Goal: Information Seeking & Learning: Find specific fact

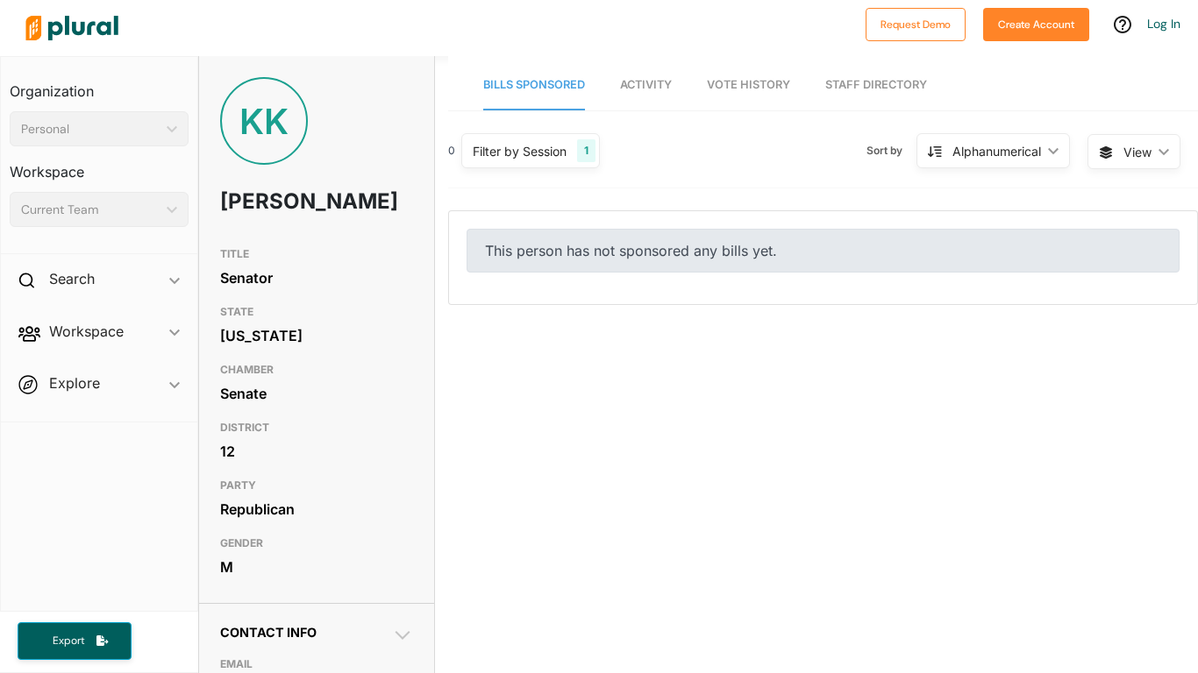
click at [648, 374] on div "0 Filter by Session 1 Filter by Session close Current Sessions [US_STATE] 2026 …" at bounding box center [823, 566] width 750 height 877
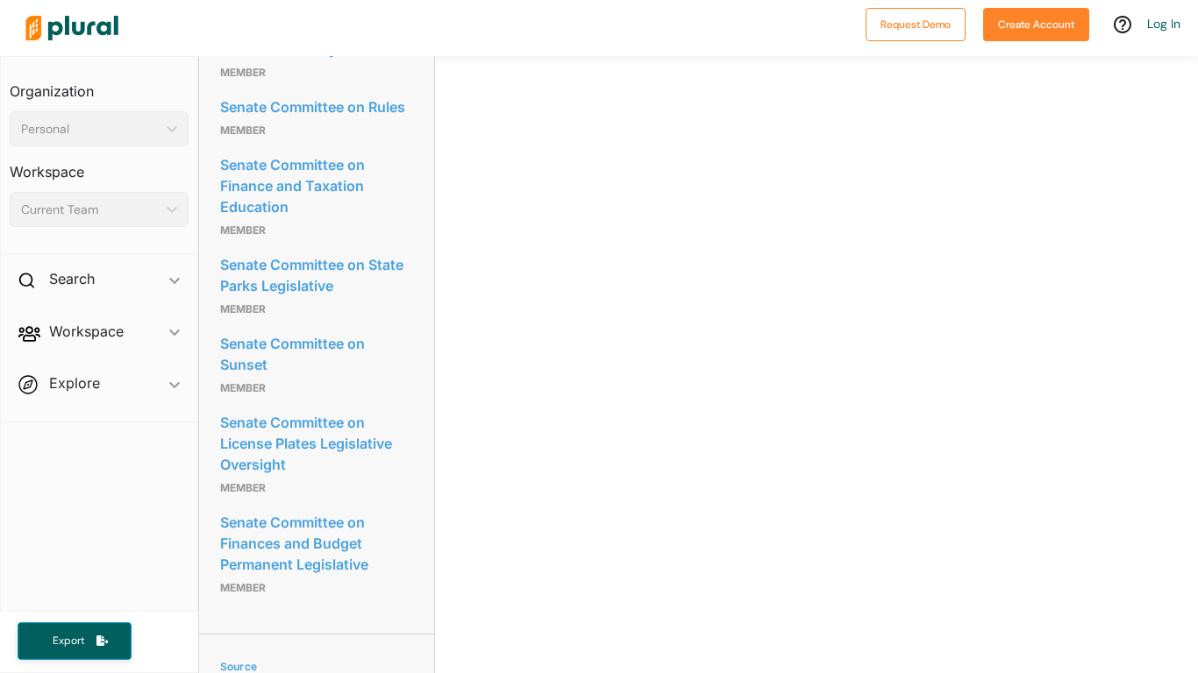
scroll to position [1473, 0]
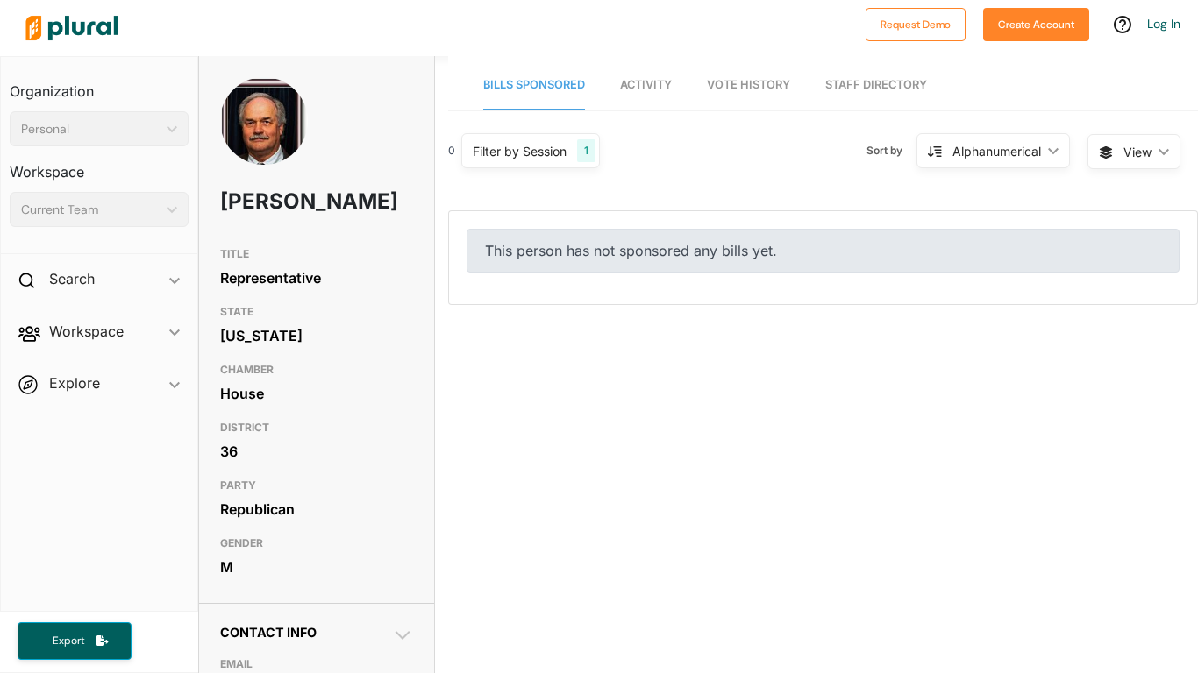
click at [777, 334] on div "0 Filter by Session 1 Filter by Session close Current Sessions [US_STATE] 2026 …" at bounding box center [823, 566] width 750 height 877
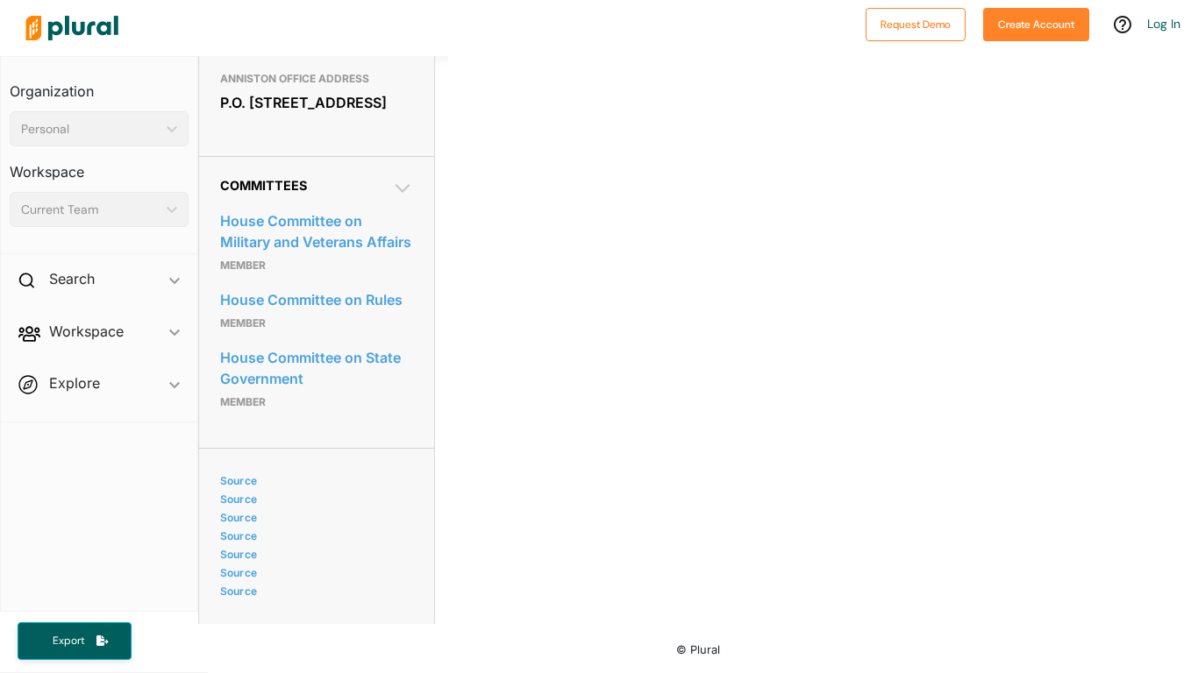
scroll to position [906, 0]
